Goal: Transaction & Acquisition: Book appointment/travel/reservation

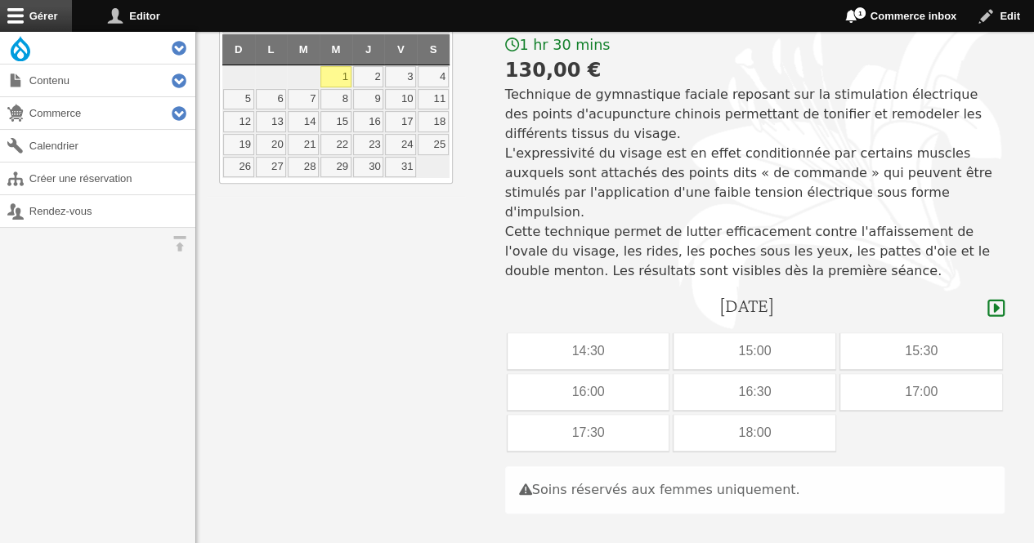
scroll to position [222, 0]
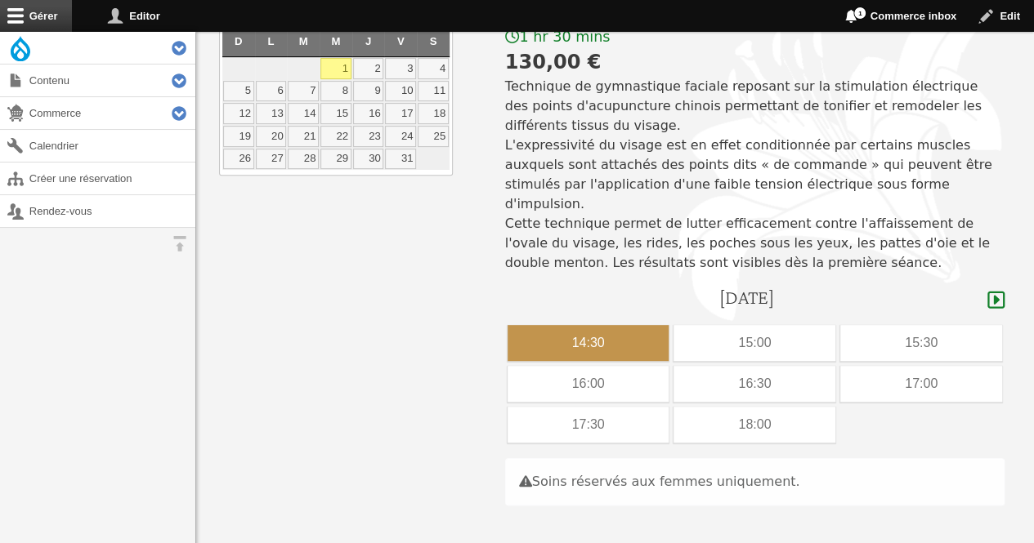
click at [610, 335] on div "14:30" at bounding box center [589, 343] width 162 height 36
click at [544, 531] on button "Confirmer la réservation" at bounding box center [621, 550] width 233 height 39
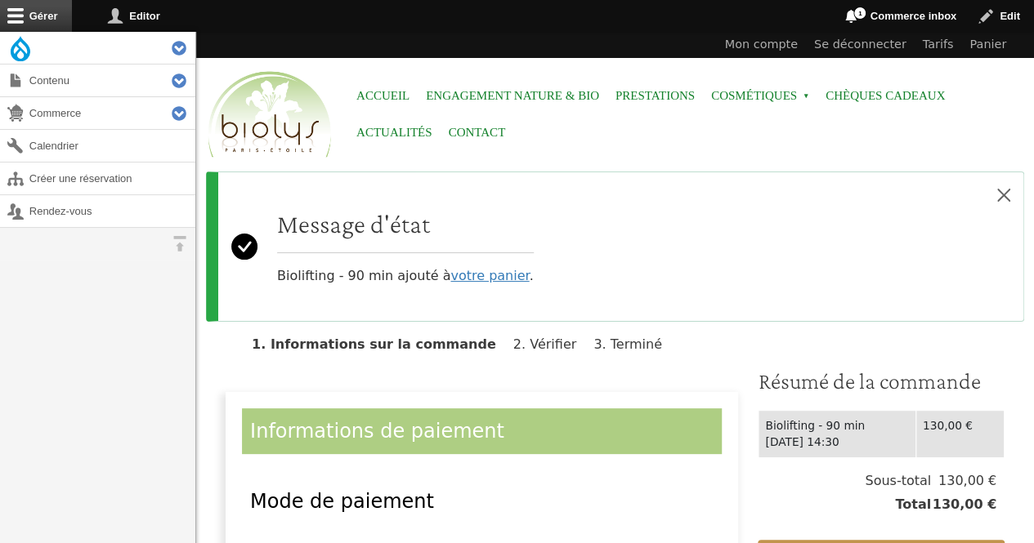
scroll to position [232, 0]
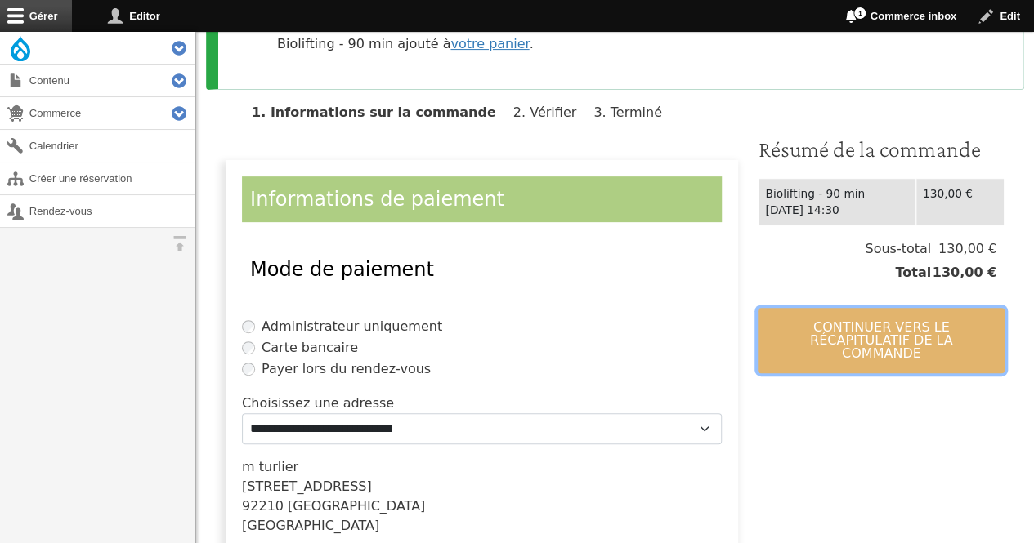
click at [863, 334] on button "Continuer vers le récapitulatif de la commande" at bounding box center [881, 340] width 247 height 65
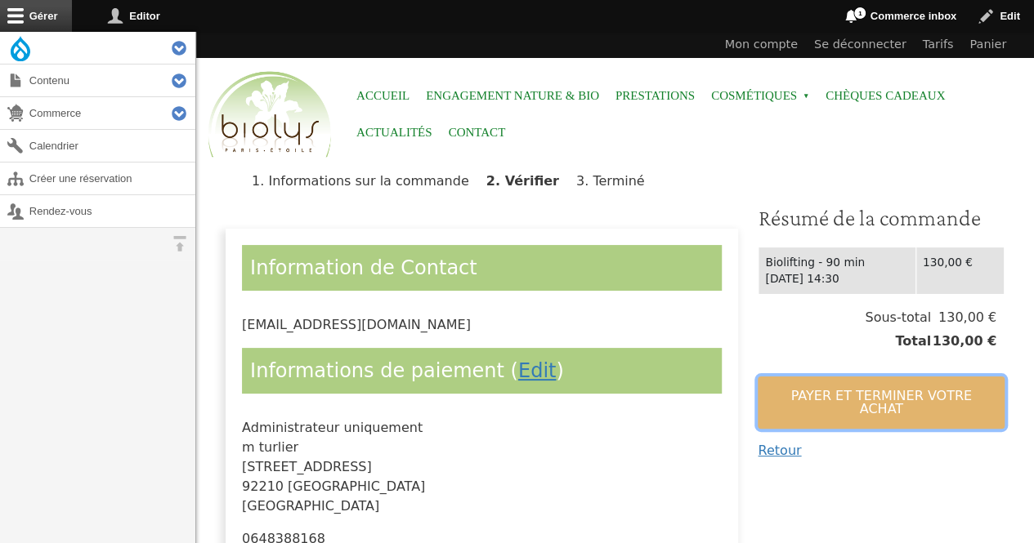
click at [841, 396] on button "Payer et terminer votre achat" at bounding box center [881, 403] width 247 height 52
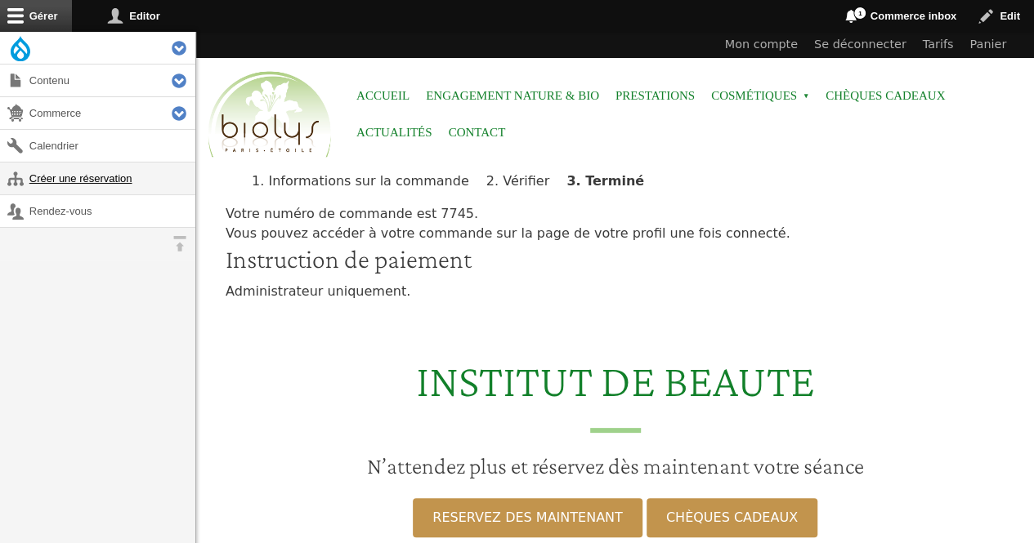
click at [123, 186] on link "Créer une réservation" at bounding box center [97, 179] width 195 height 32
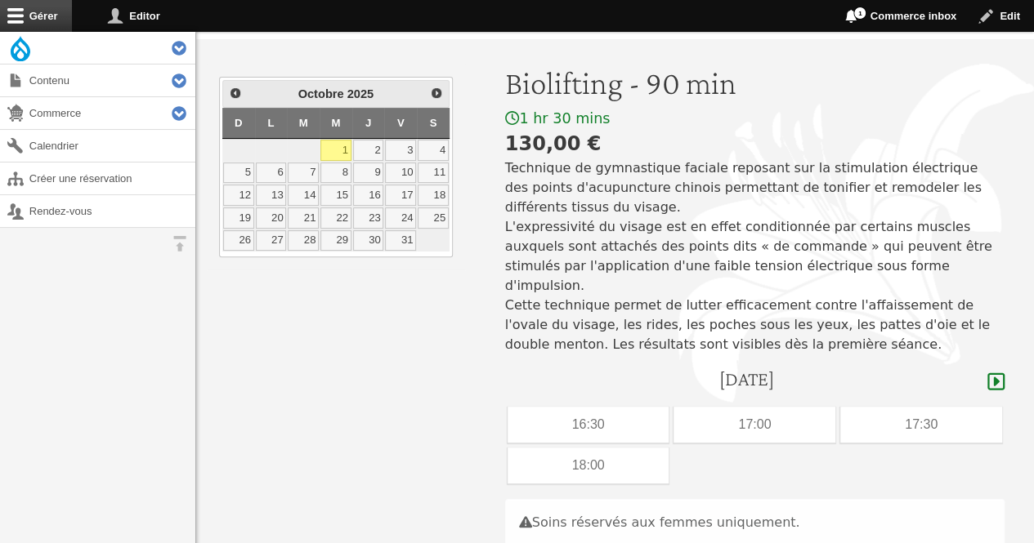
scroll to position [143, 0]
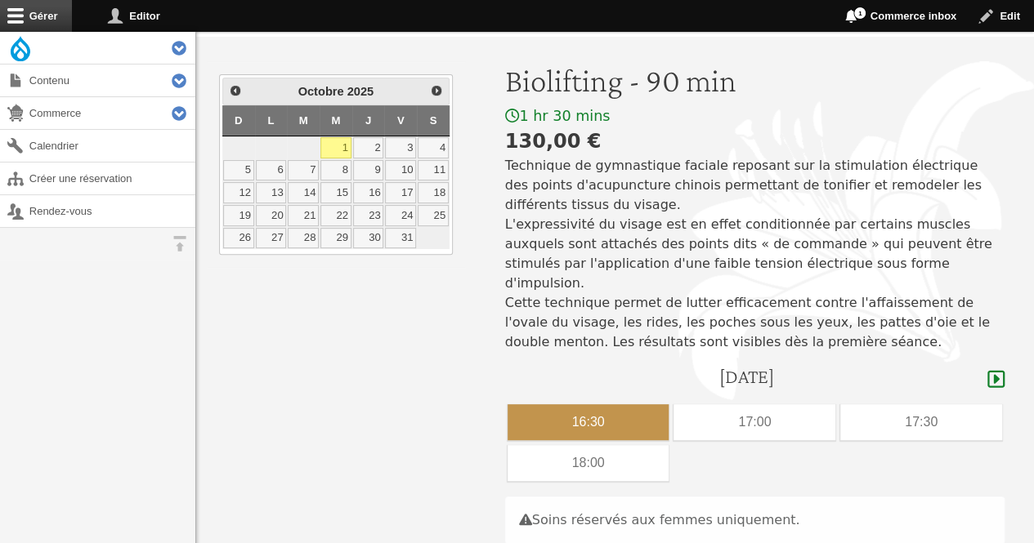
click at [640, 405] on div "16:30" at bounding box center [589, 423] width 162 height 36
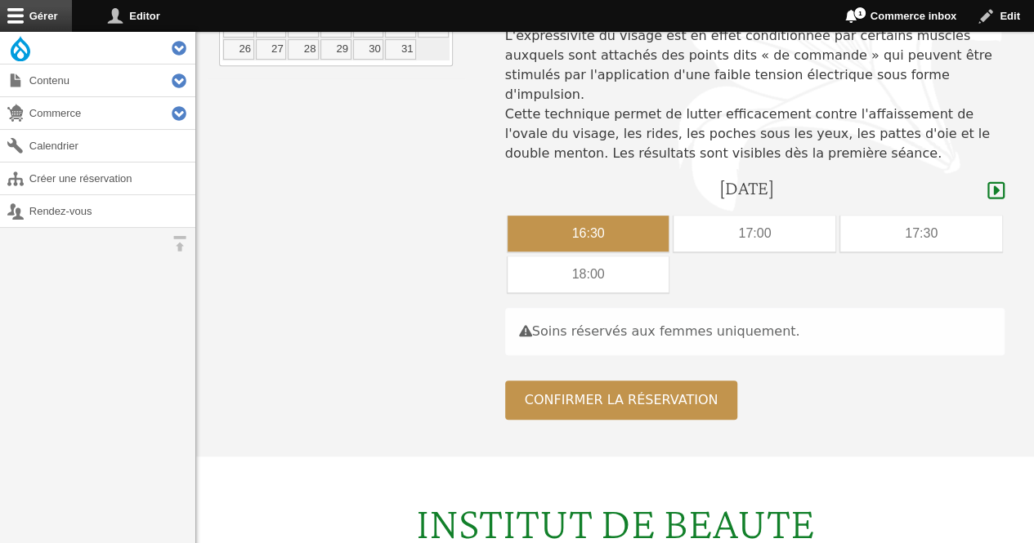
scroll to position [347, 0]
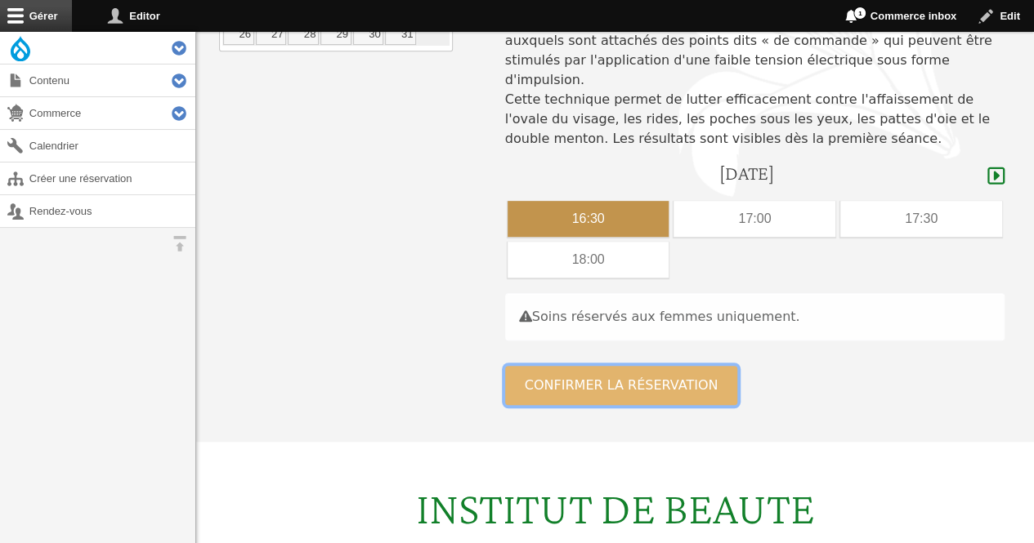
click at [625, 366] on button "Confirmer la réservation" at bounding box center [621, 385] width 233 height 39
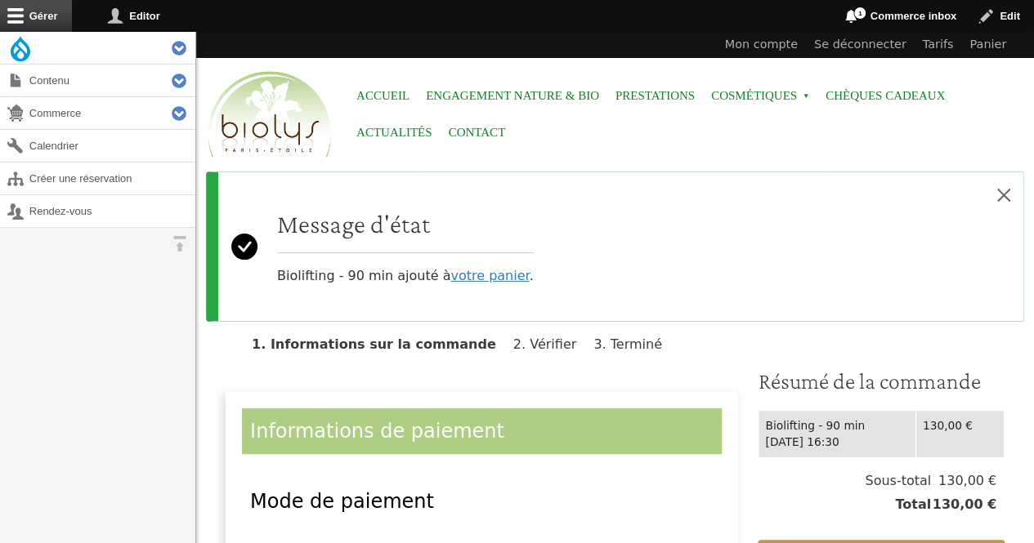
scroll to position [44, 0]
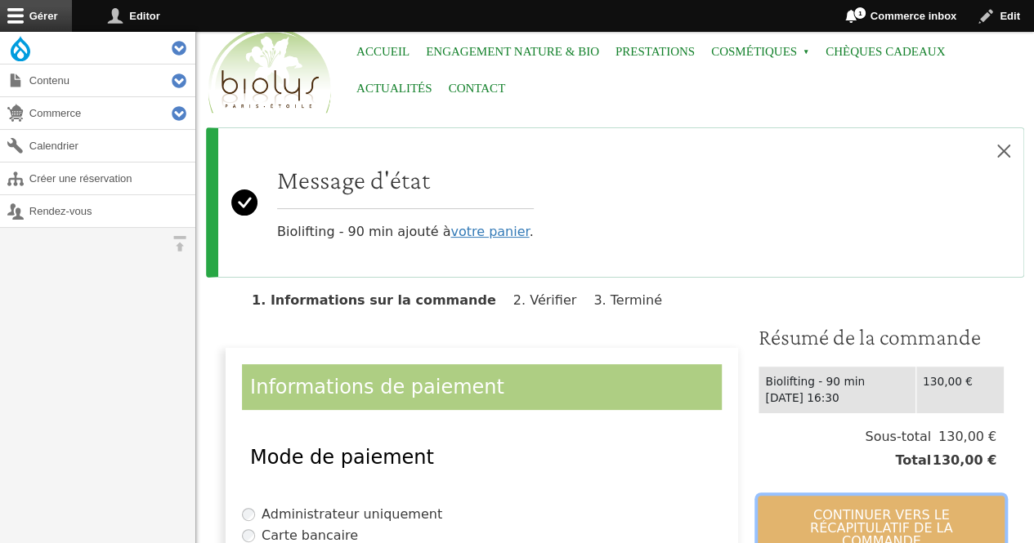
click at [868, 526] on button "Continuer vers le récapitulatif de la commande" at bounding box center [881, 528] width 247 height 65
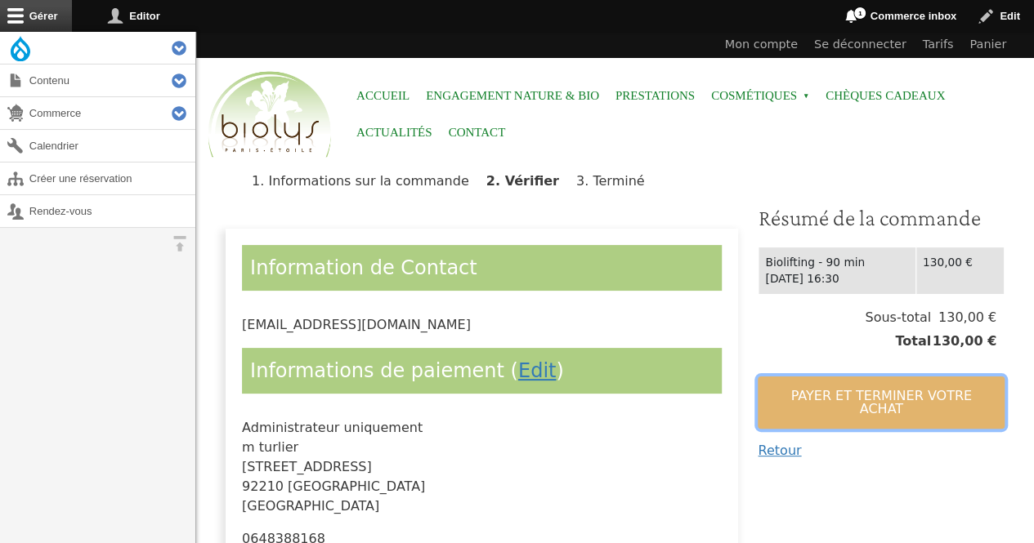
click at [822, 391] on button "Payer et terminer votre achat" at bounding box center [881, 403] width 247 height 52
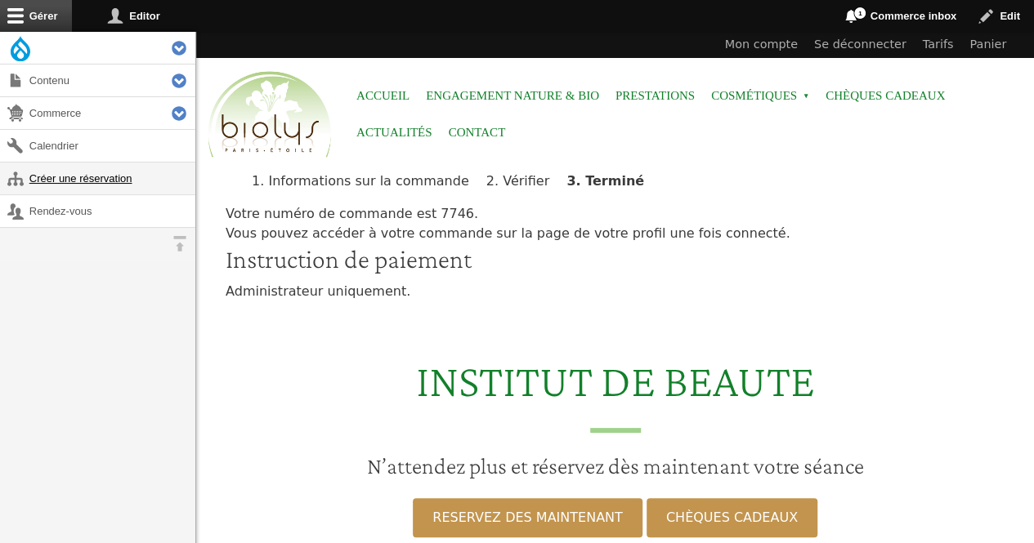
click at [80, 169] on link "Créer une réservation" at bounding box center [97, 179] width 195 height 32
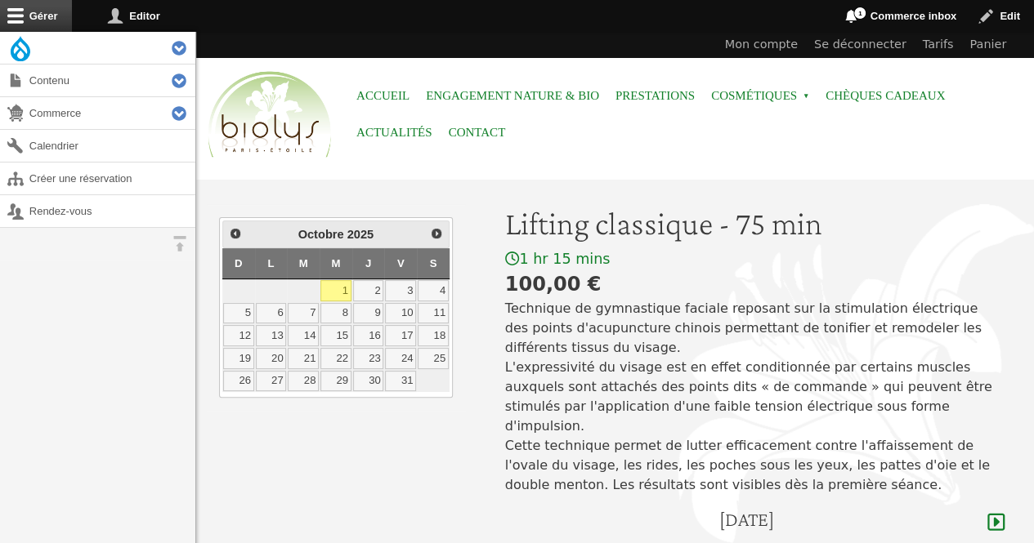
scroll to position [119, 0]
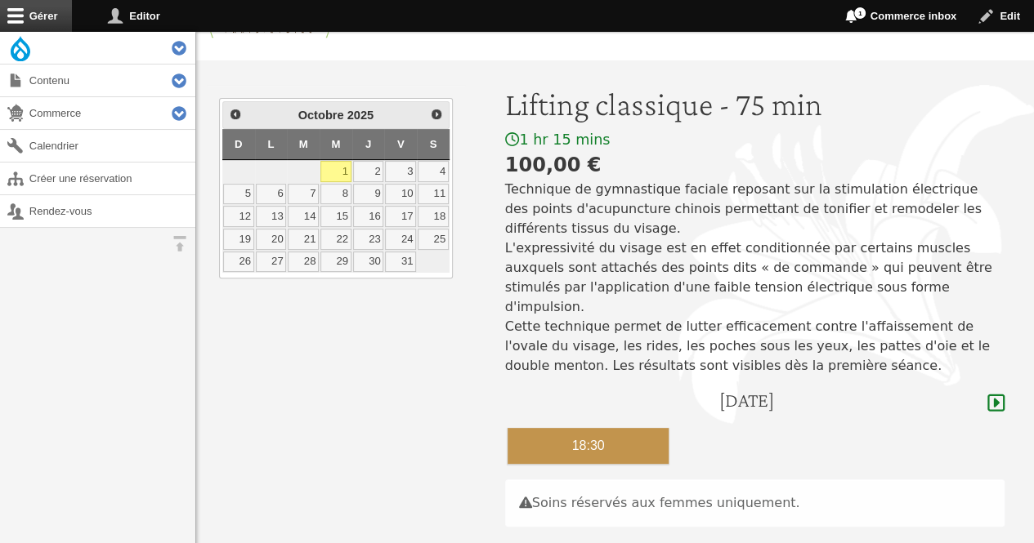
click at [646, 428] on div "18:30" at bounding box center [589, 446] width 162 height 36
click at [609, 428] on div "18:30" at bounding box center [589, 446] width 162 height 36
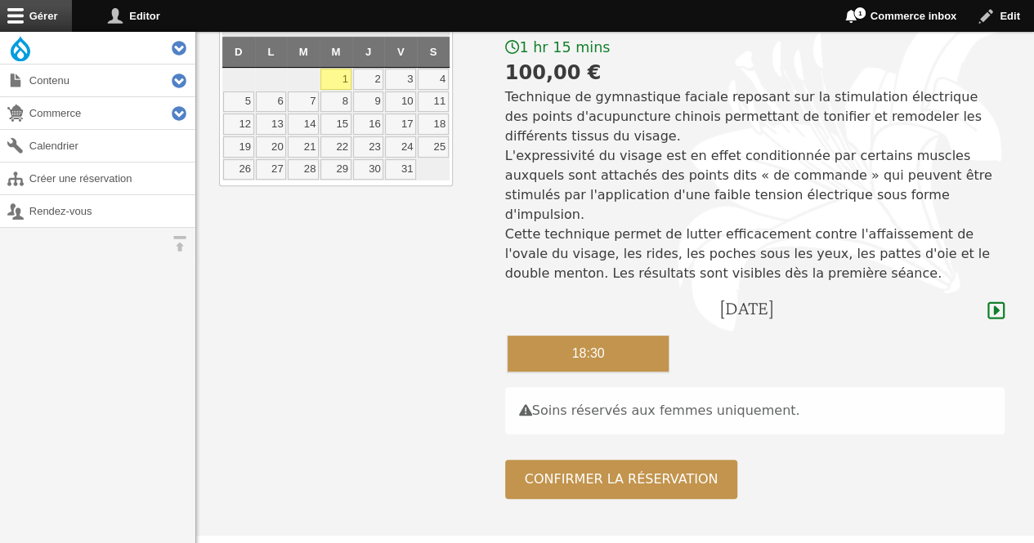
scroll to position [218, 0]
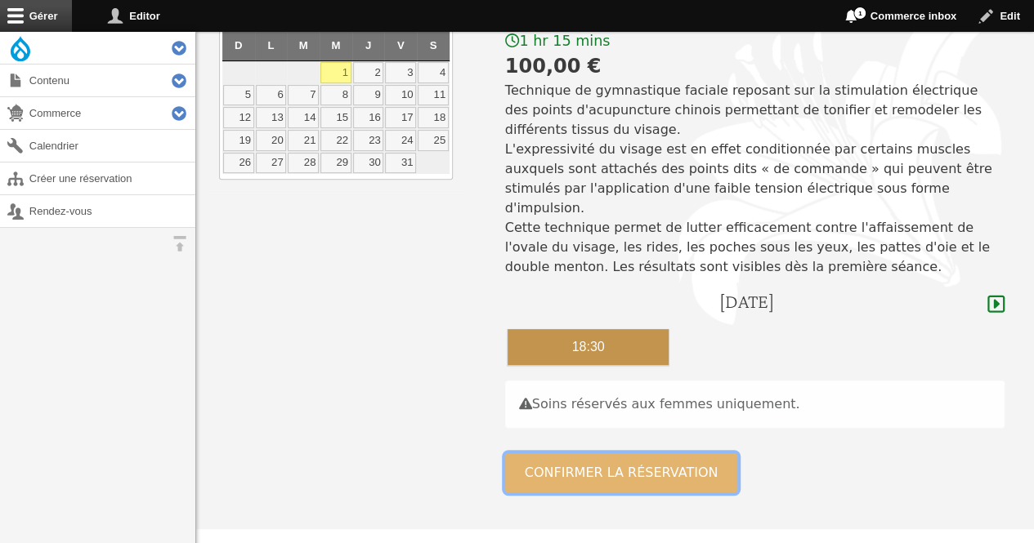
click at [669, 457] on button "Confirmer la réservation" at bounding box center [621, 473] width 233 height 39
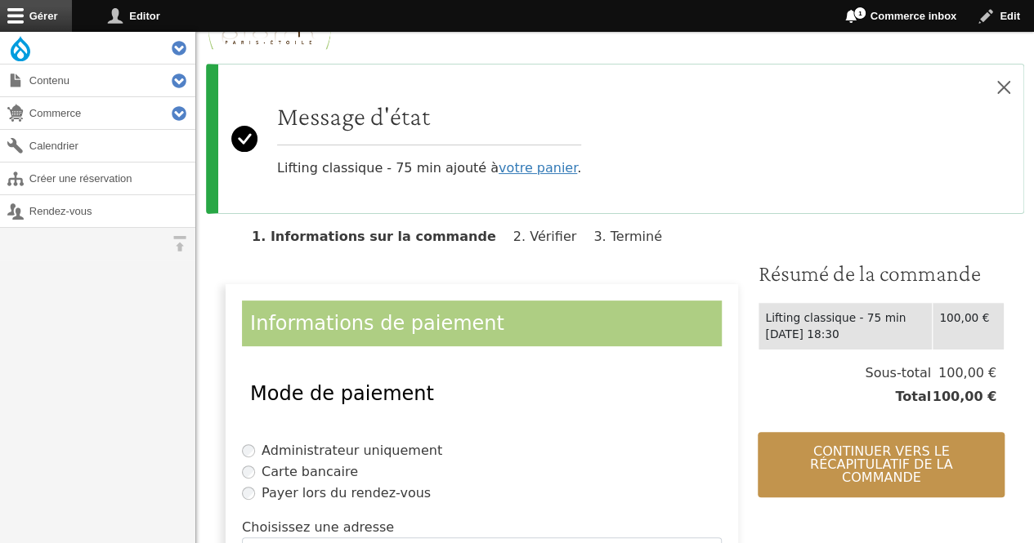
scroll to position [120, 0]
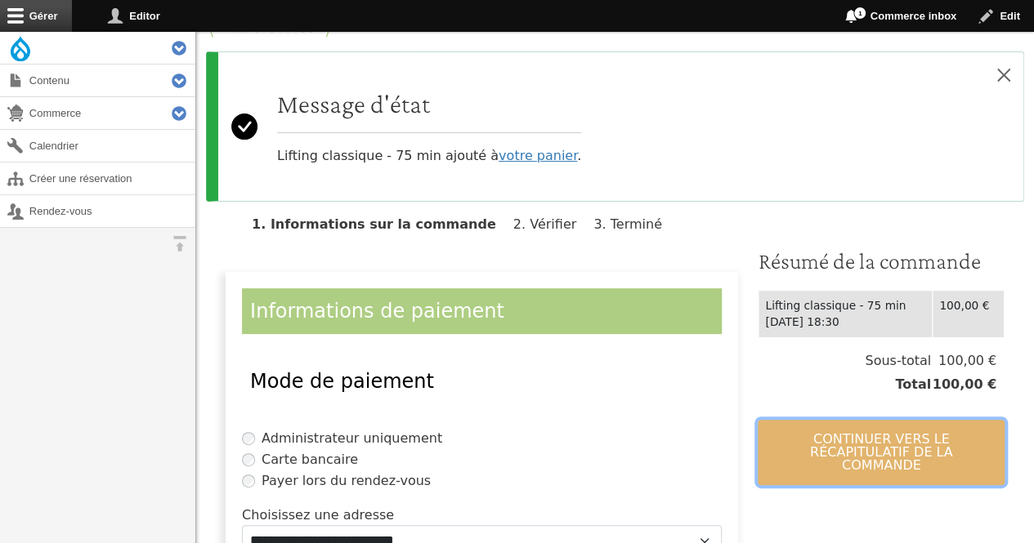
click at [803, 439] on button "Continuer vers le récapitulatif de la commande" at bounding box center [881, 452] width 247 height 65
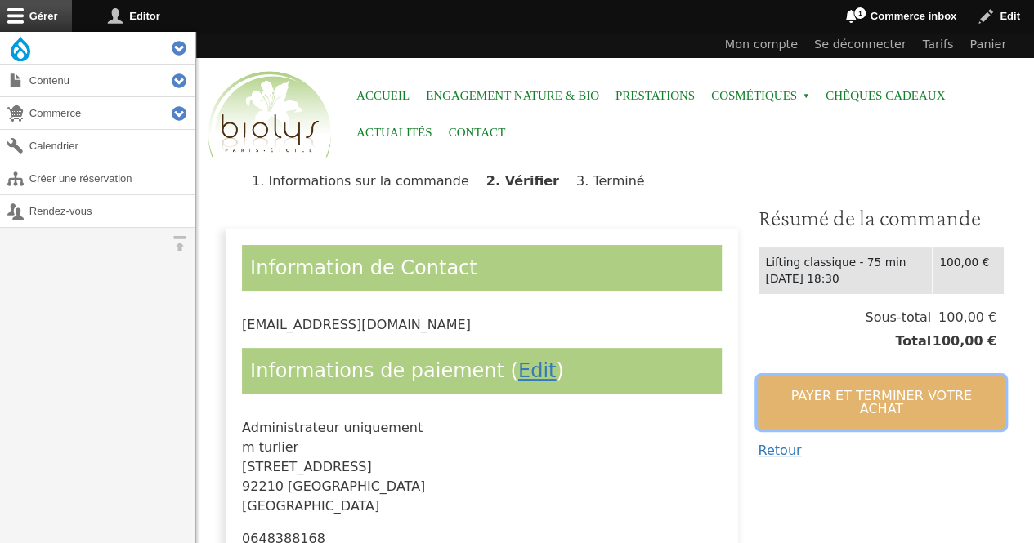
click at [793, 387] on button "Payer et terminer votre achat" at bounding box center [881, 403] width 247 height 52
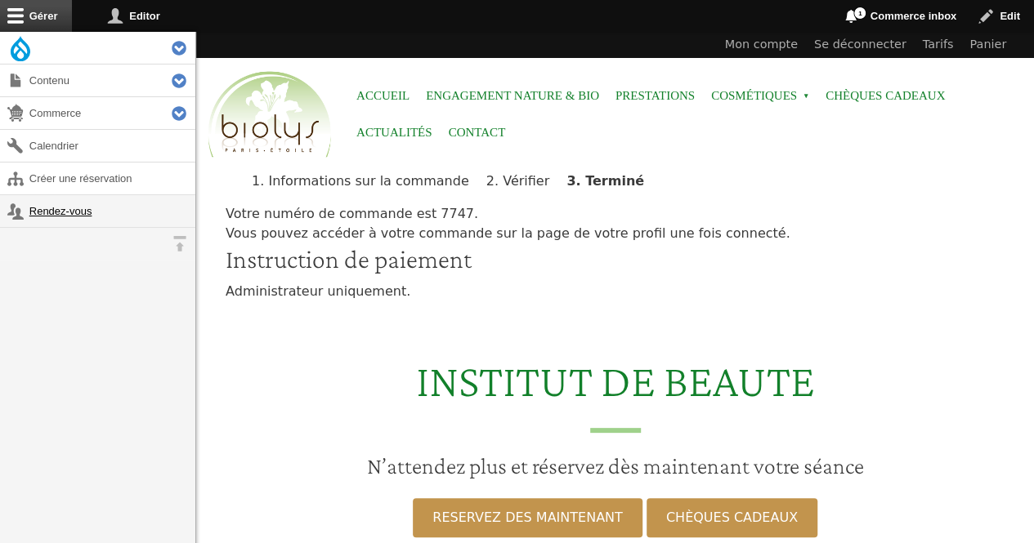
click at [77, 212] on link "Rendez-vous" at bounding box center [97, 211] width 195 height 32
